Goal: Information Seeking & Learning: Learn about a topic

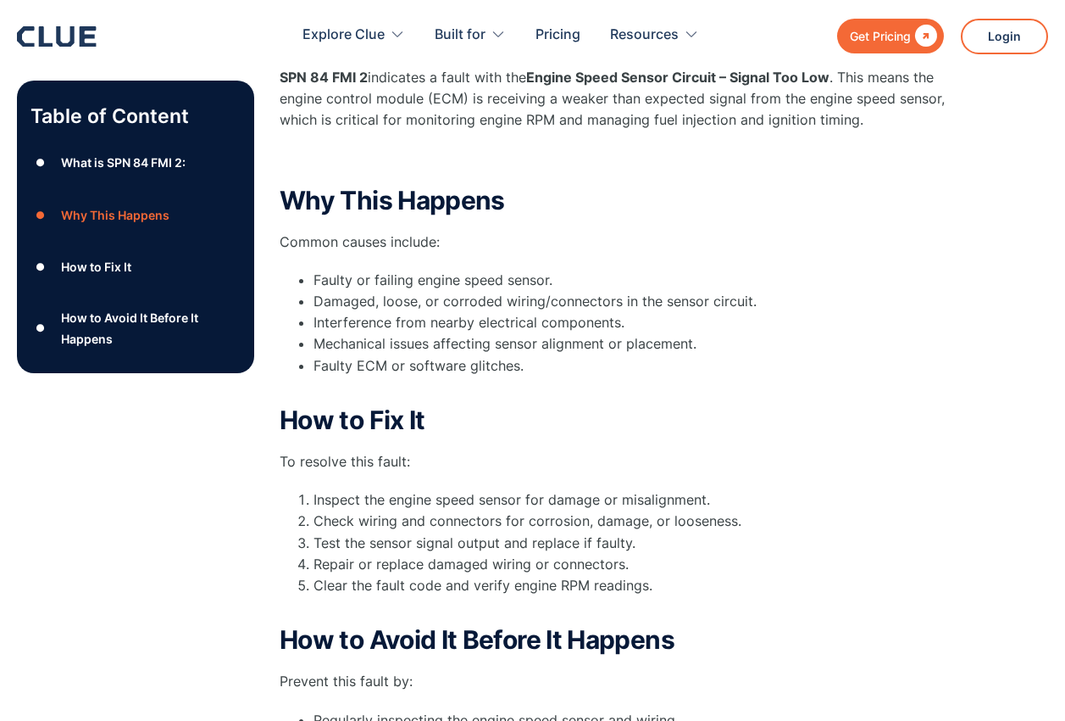
scroll to position [424, 0]
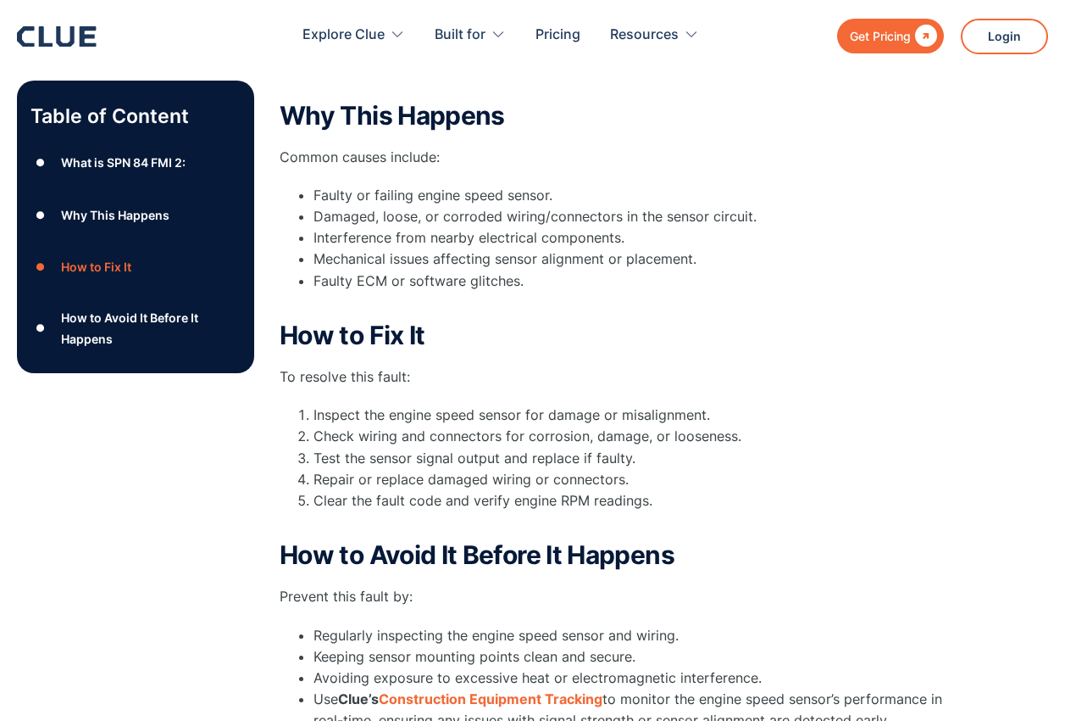
click at [392, 340] on strong "How to Fix It" at bounding box center [353, 335] width 146 height 31
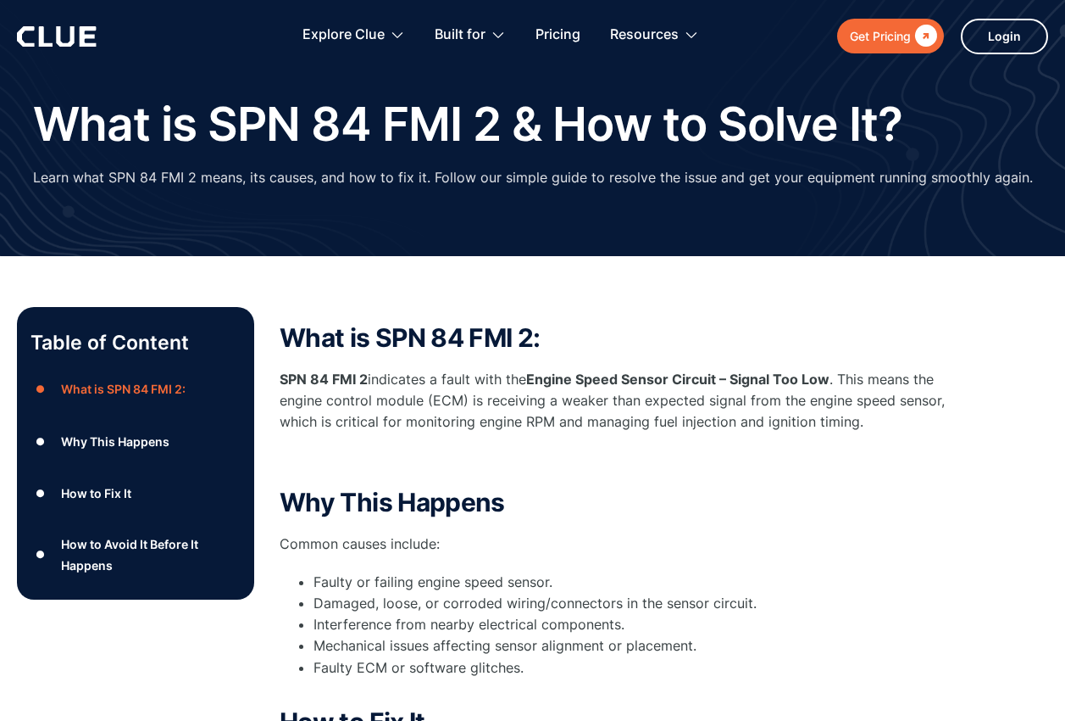
scroll to position [0, 0]
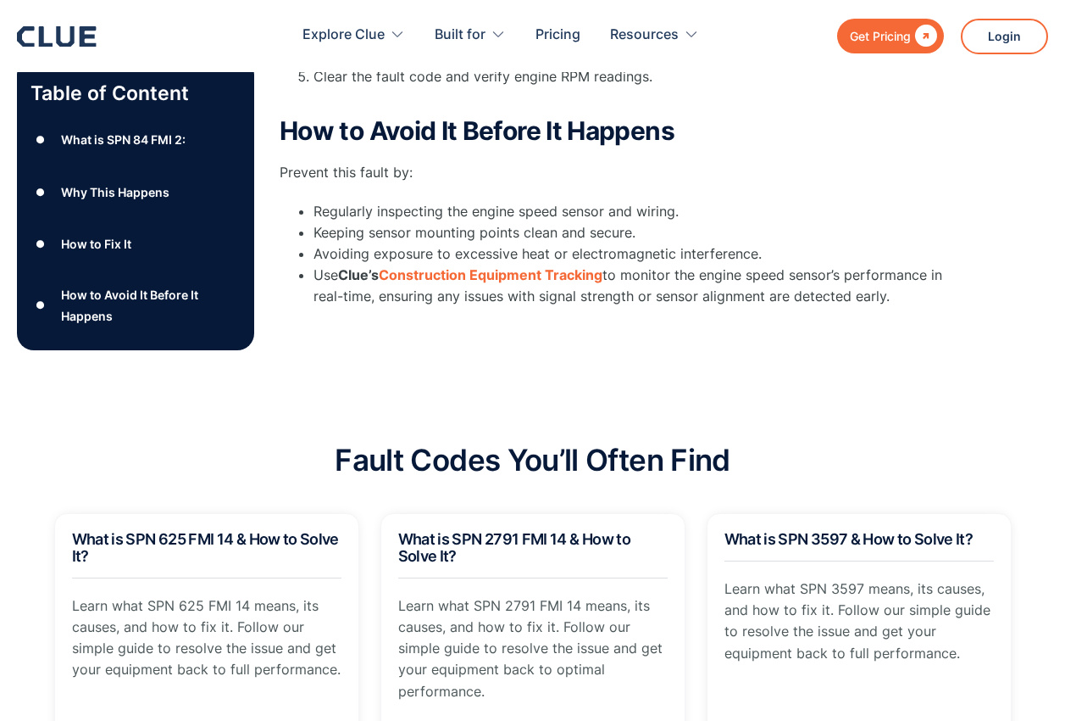
scroll to position [932, 0]
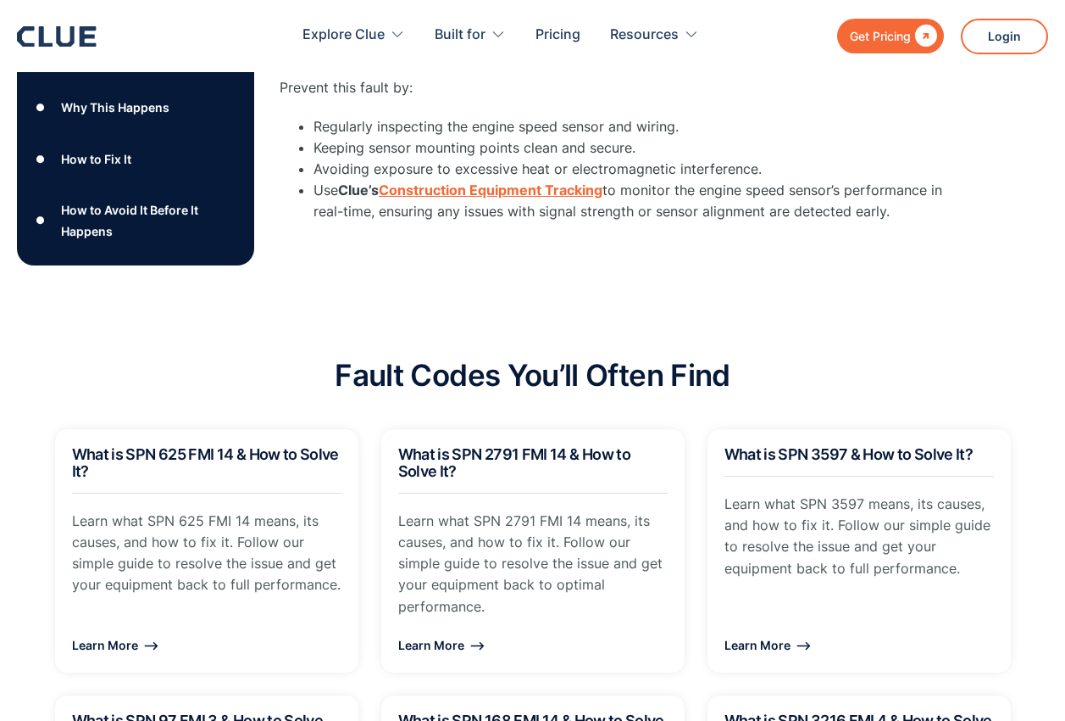
click at [550, 190] on strong "Construction Equipment Tracking" at bounding box center [491, 189] width 224 height 17
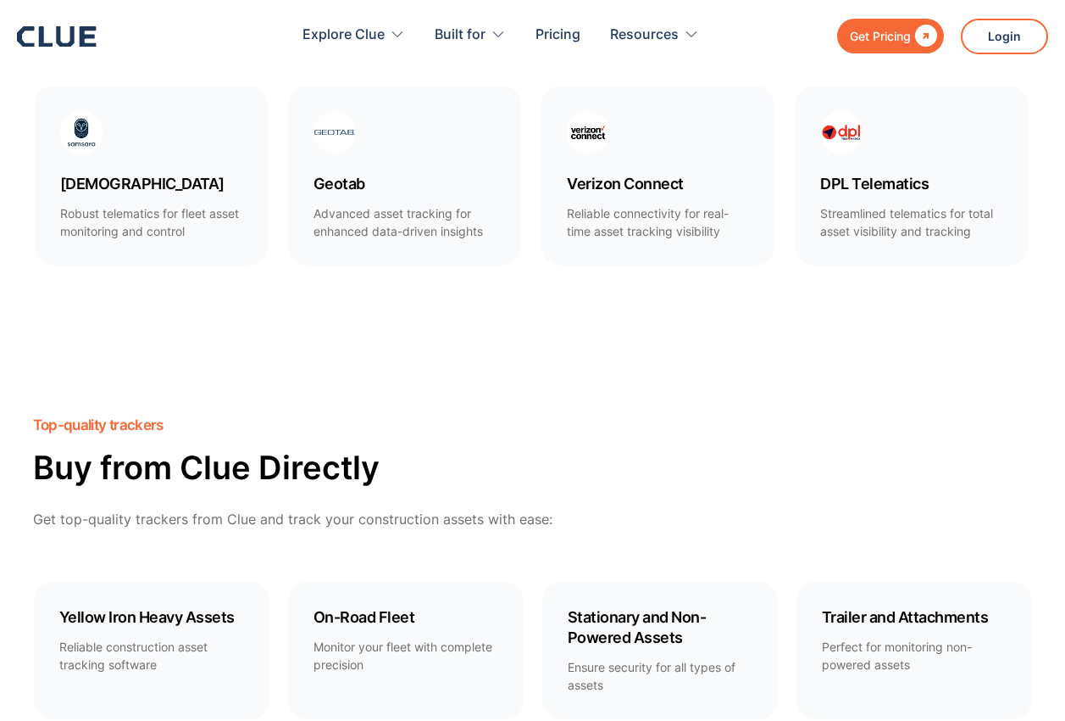
scroll to position [1187, 0]
